Goal: Task Accomplishment & Management: Manage account settings

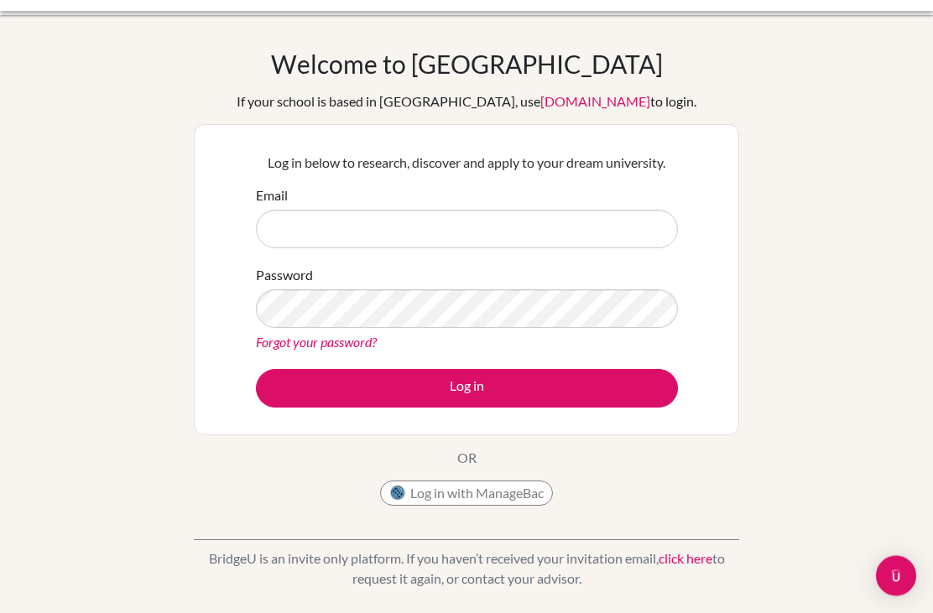
scroll to position [33, 0]
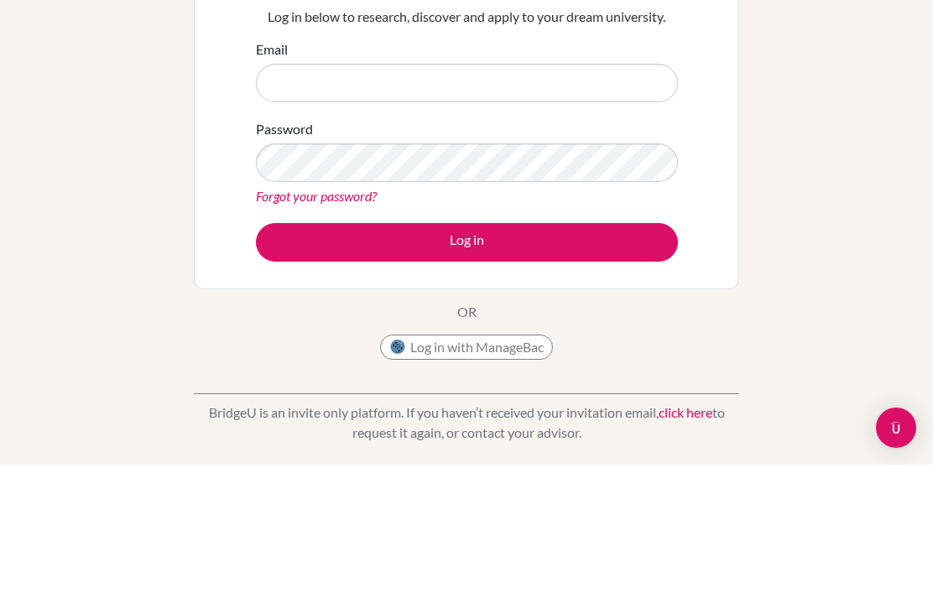
click at [288, 336] on link "Forgot your password?" at bounding box center [316, 344] width 121 height 16
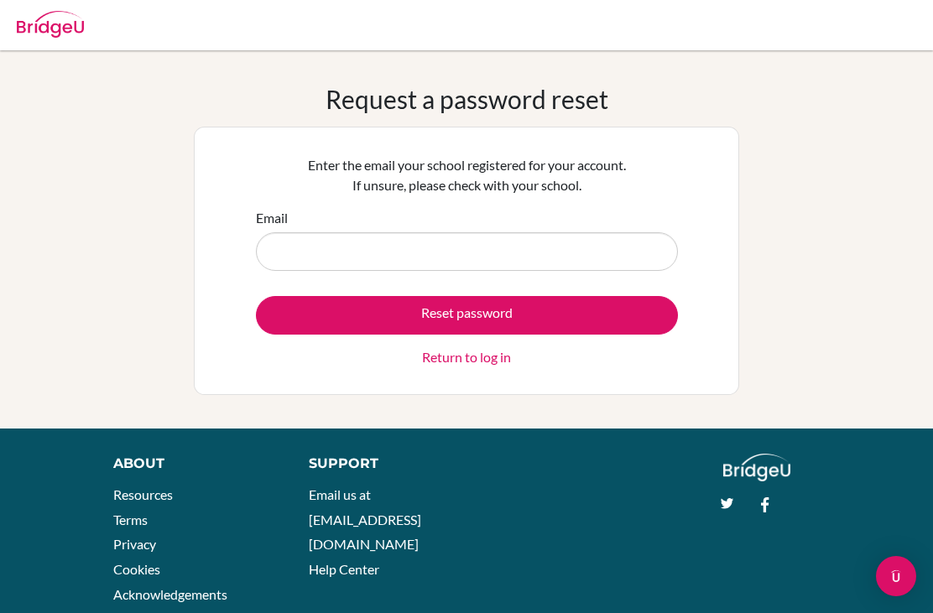
scroll to position [-30, -44]
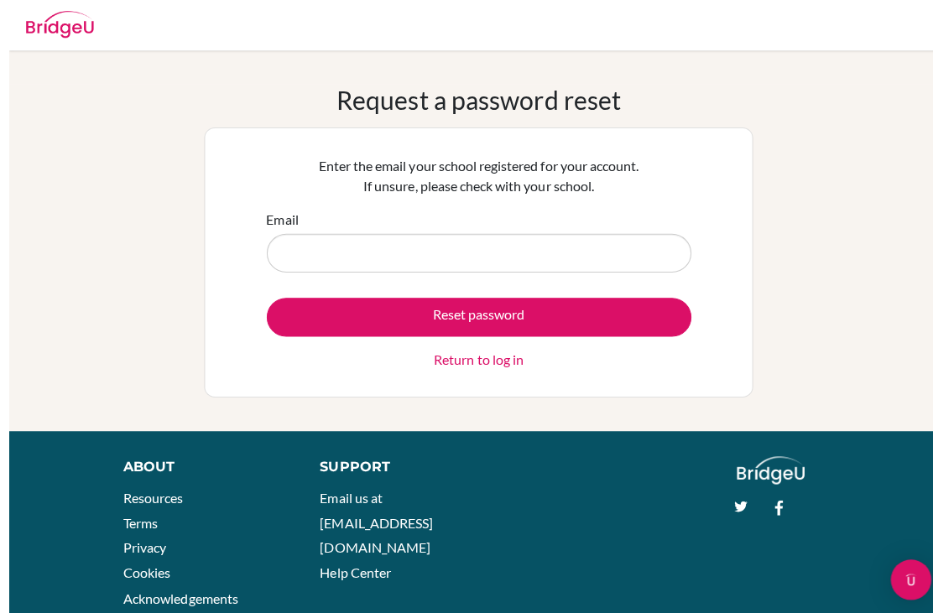
click at [639, 252] on input "Email" at bounding box center [467, 251] width 422 height 39
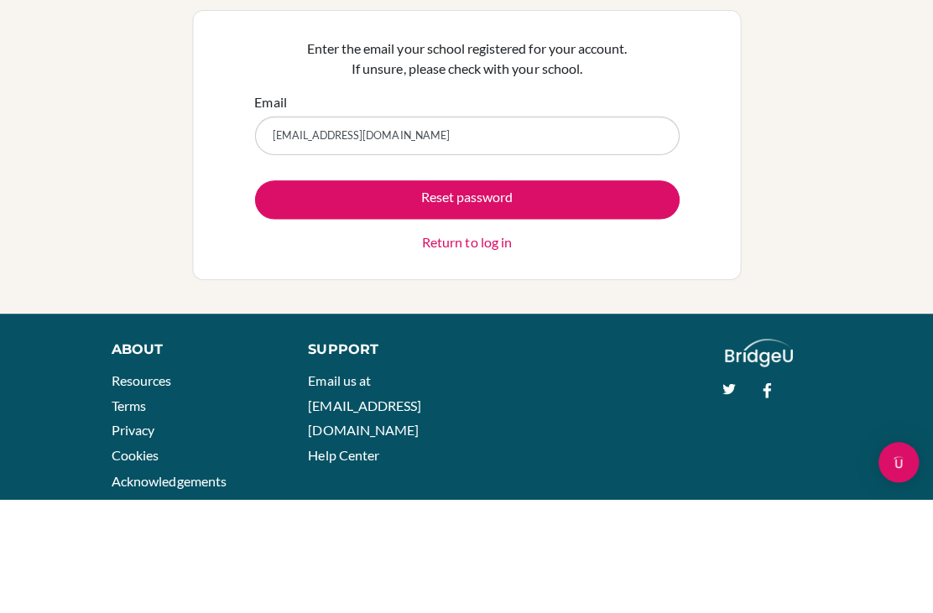
type input "muhammadibrahim6093@pristineschool.com"
click at [639, 296] on button "Reset password" at bounding box center [467, 315] width 422 height 39
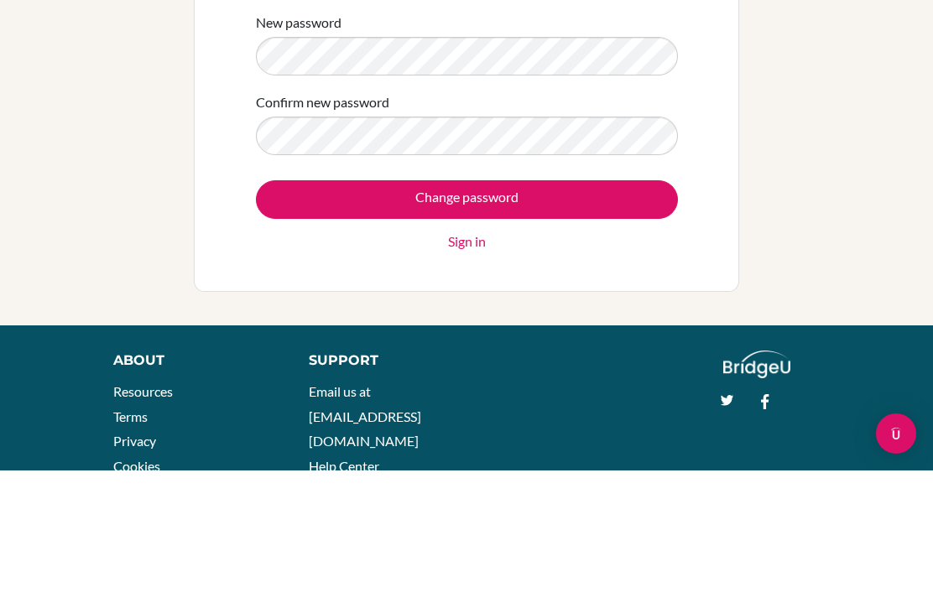
click at [613, 323] on input "Change password" at bounding box center [467, 342] width 422 height 39
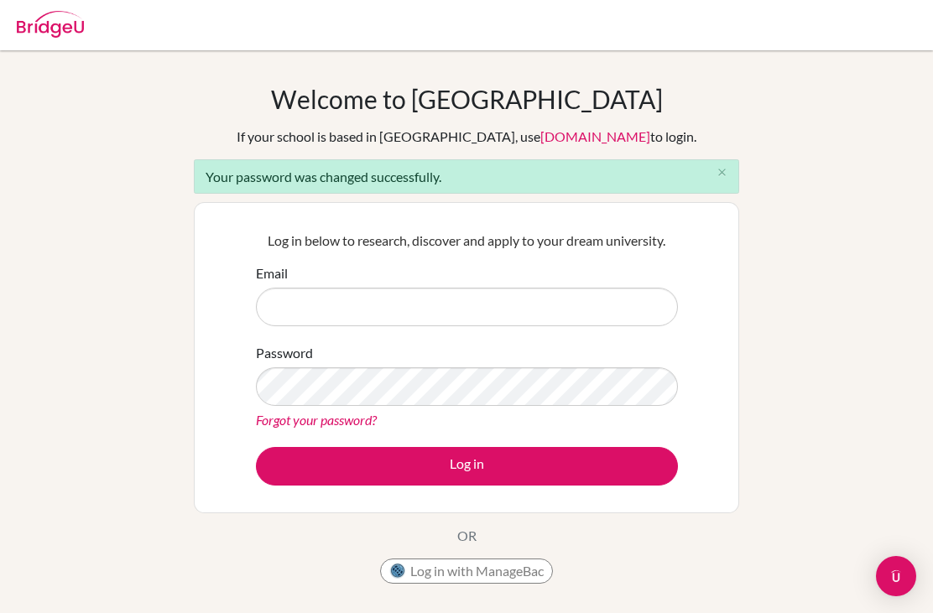
scroll to position [171, 0]
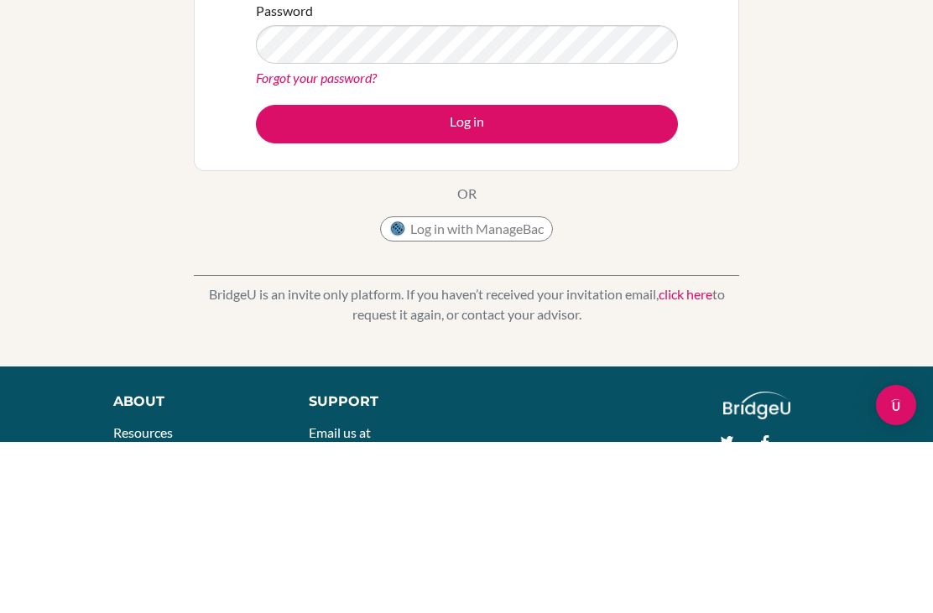
type input "[EMAIL_ADDRESS][DOMAIN_NAME]"
click at [466, 294] on button "Log in" at bounding box center [467, 295] width 422 height 39
